Goal: Task Accomplishment & Management: Manage account settings

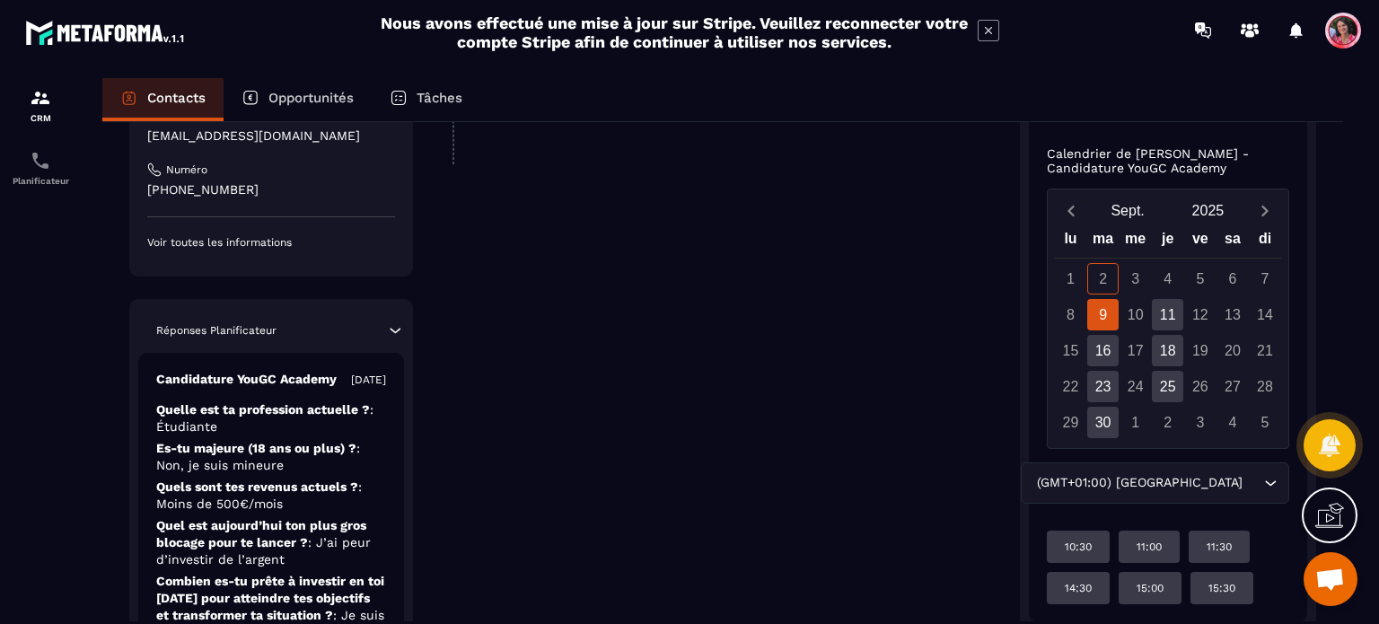
scroll to position [614, 0]
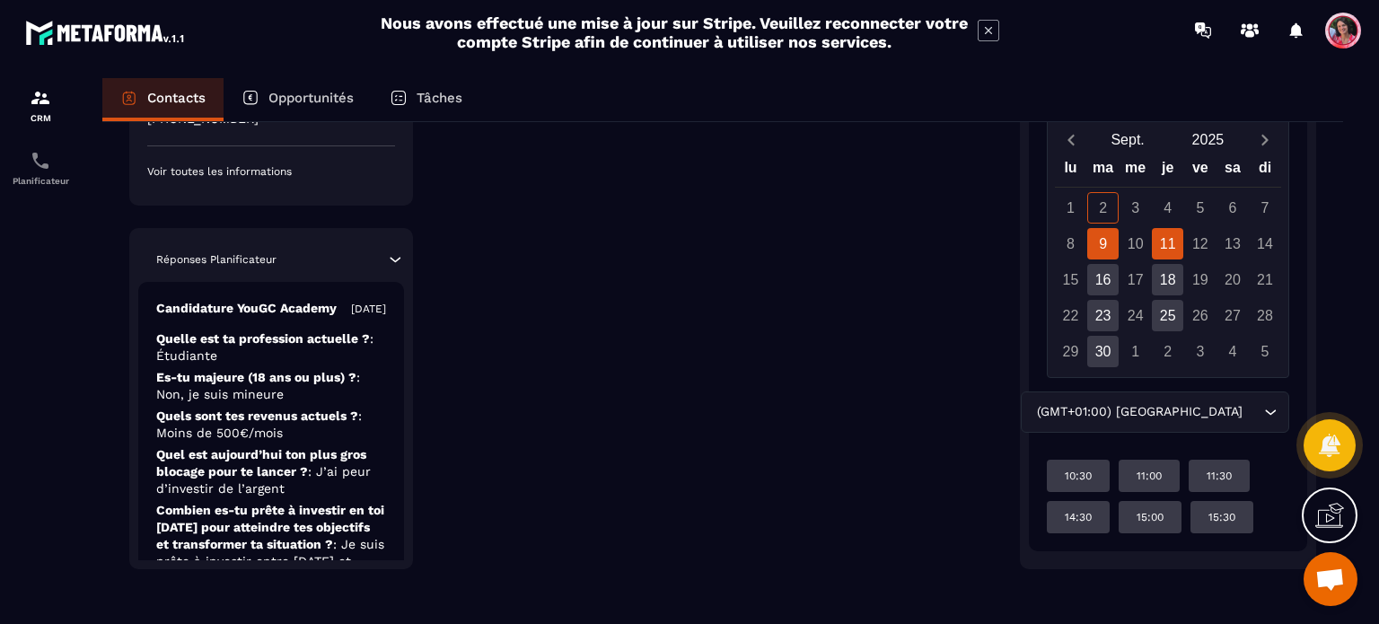
click at [1168, 236] on div "11" at bounding box center [1167, 243] width 31 height 31
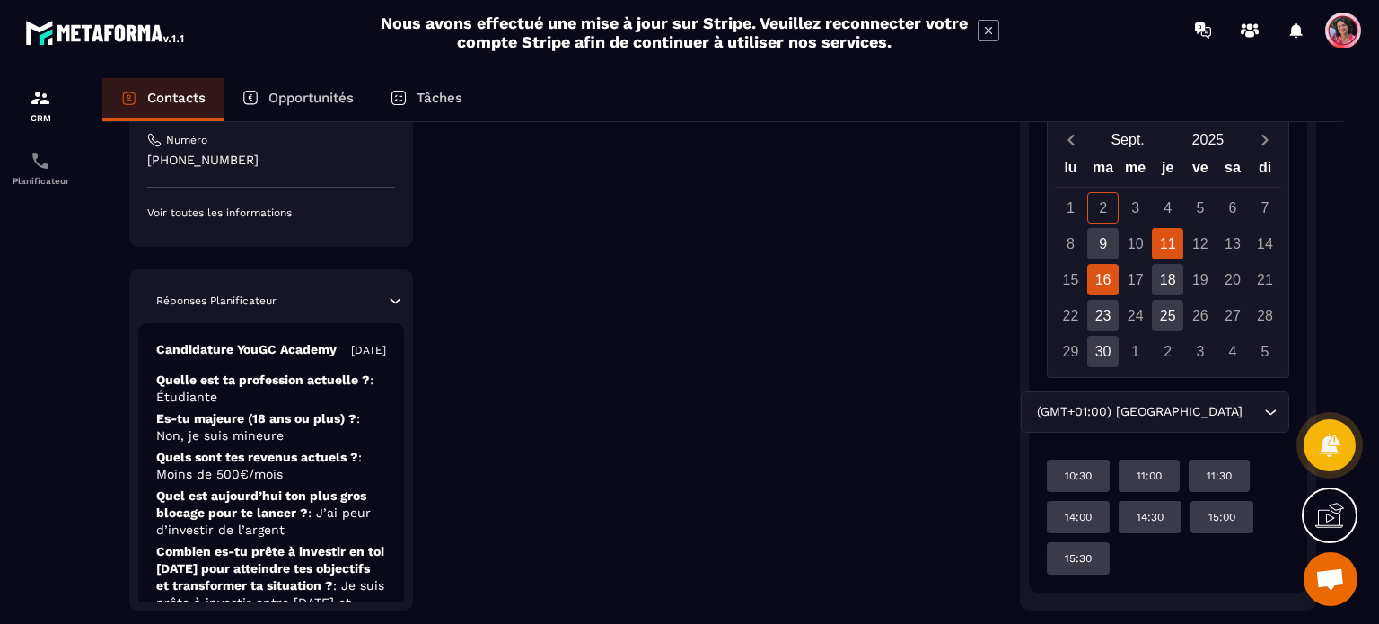
click at [1114, 271] on div "16" at bounding box center [1103, 279] width 31 height 31
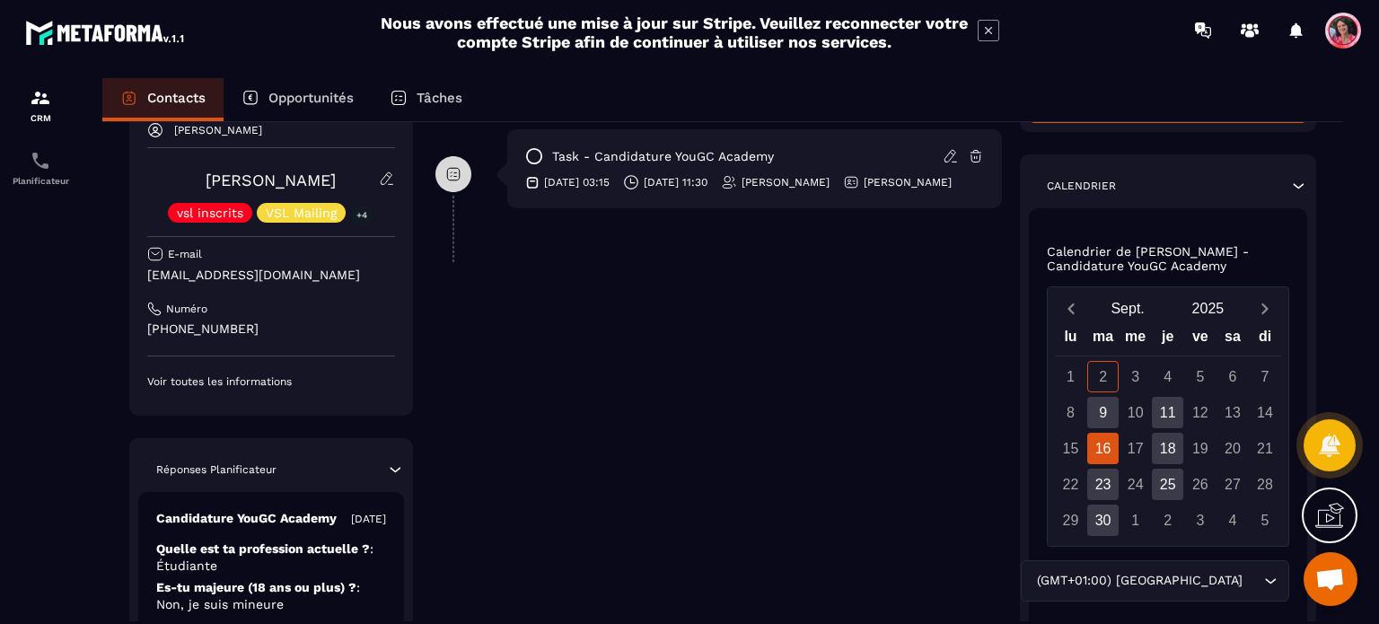
scroll to position [435, 0]
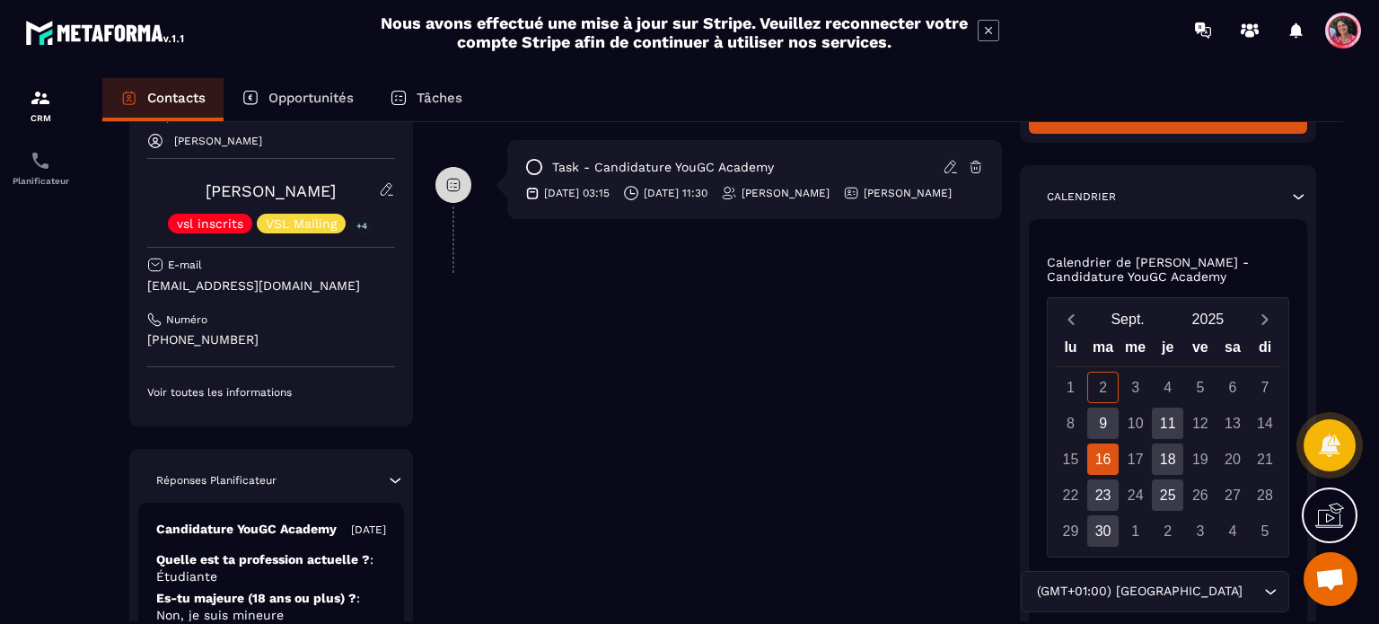
drag, startPoint x: 358, startPoint y: 285, endPoint x: 142, endPoint y: 285, distance: 216.4
click at [142, 285] on div "Responsable [PERSON_NAME] [PERSON_NAME] vsl inscrits VSL Mailing +4 E-mail [EMA…" at bounding box center [271, 259] width 284 height 335
copy p "[EMAIL_ADDRESS][DOMAIN_NAME]"
click at [25, 107] on div "CRM" at bounding box center [40, 105] width 72 height 36
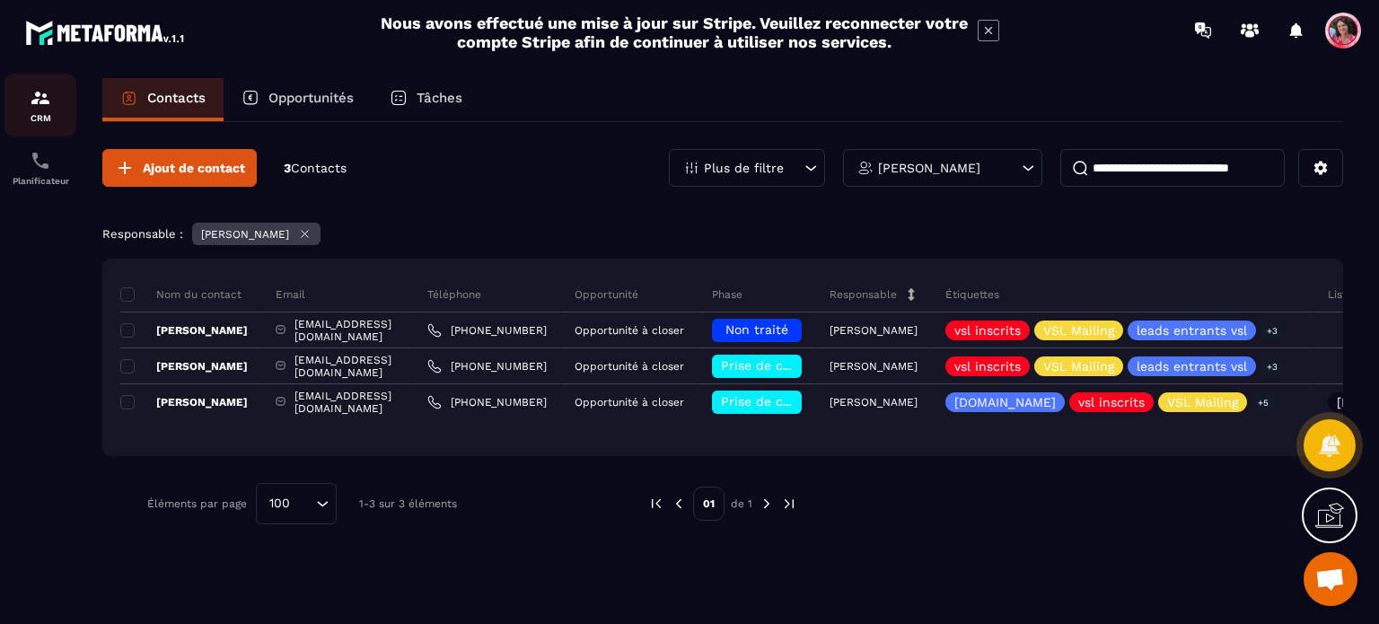
scroll to position [0, 0]
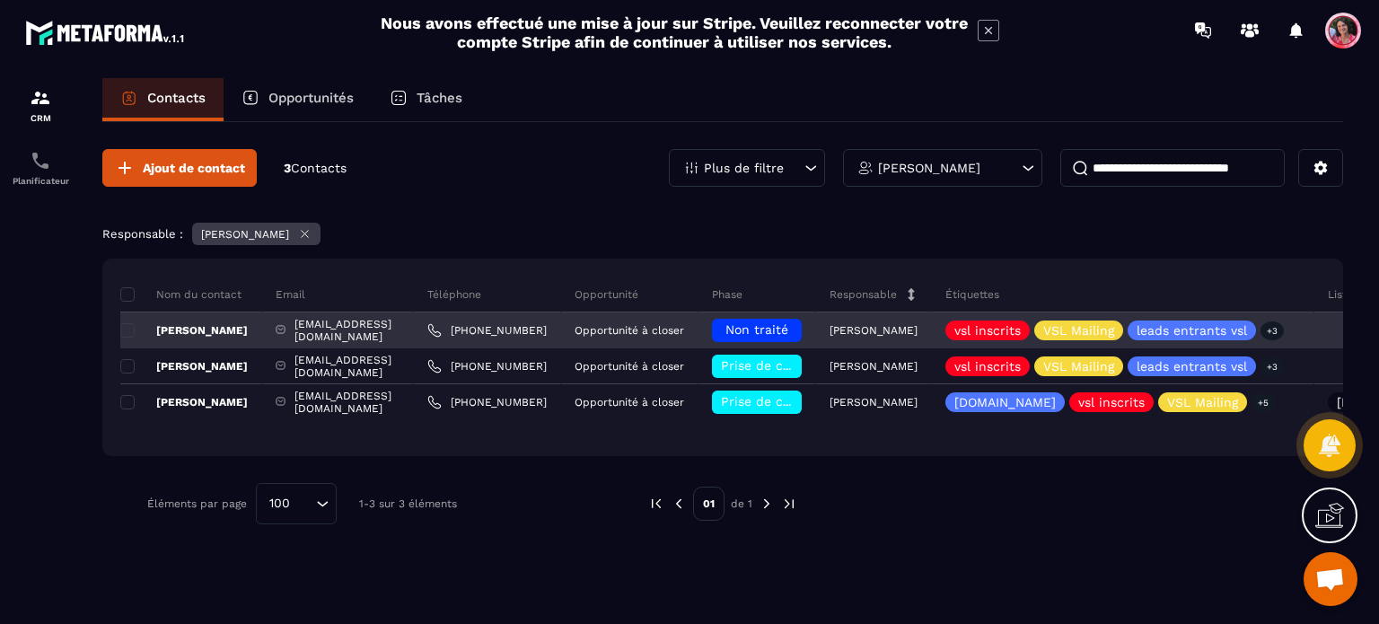
click at [789, 324] on span "Non traité" at bounding box center [757, 329] width 63 height 14
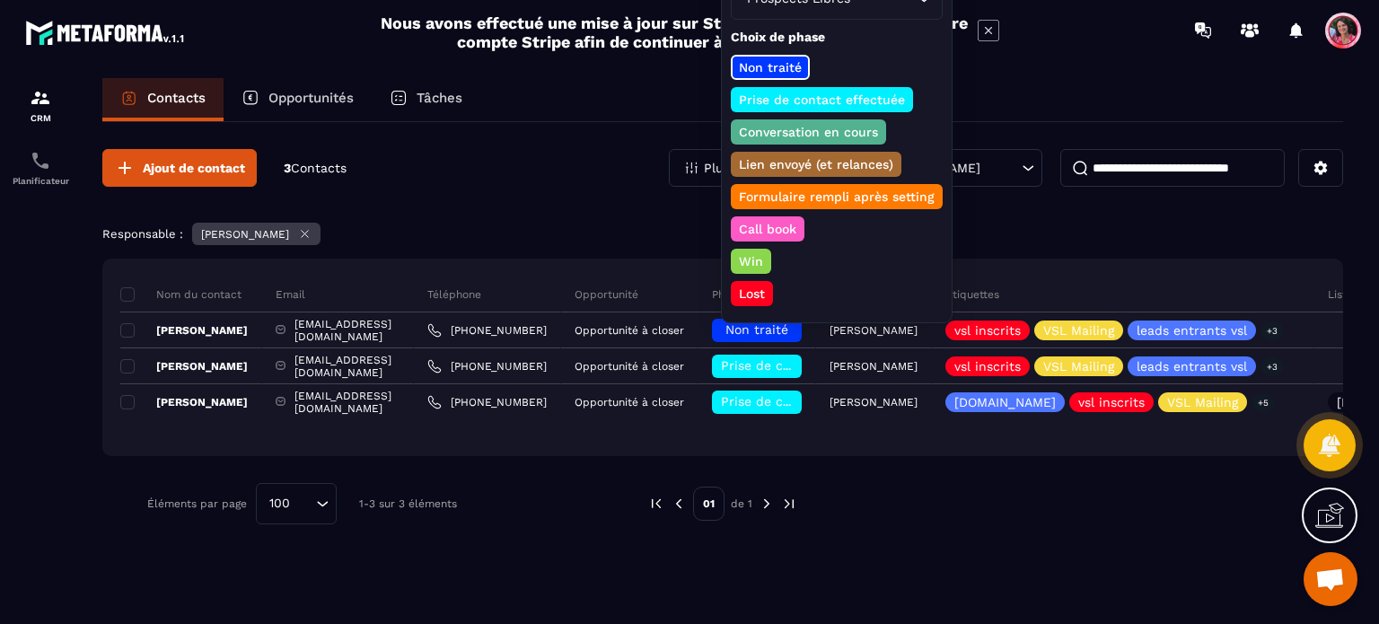
click at [754, 286] on p "Lost" at bounding box center [751, 294] width 31 height 18
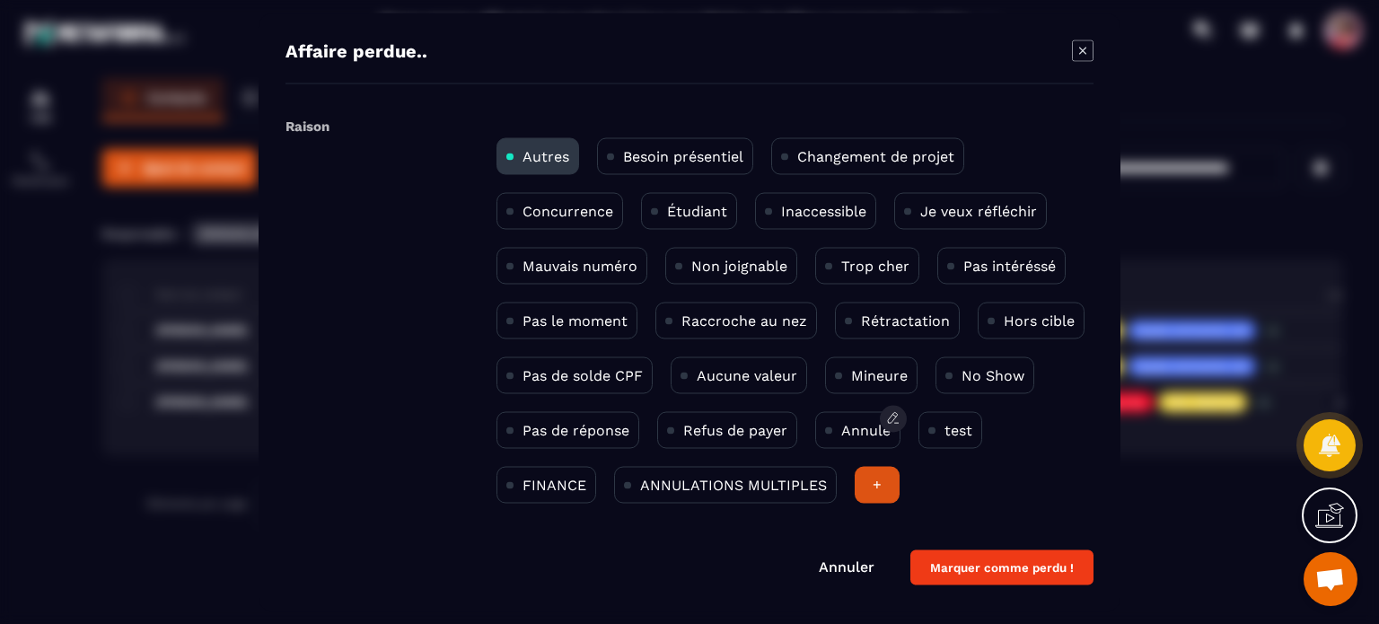
click at [855, 427] on p "Annulé" at bounding box center [866, 429] width 49 height 17
click at [959, 561] on button "Marquer comme perdu !" at bounding box center [1002, 567] width 183 height 35
